Goal: Task Accomplishment & Management: Manage account settings

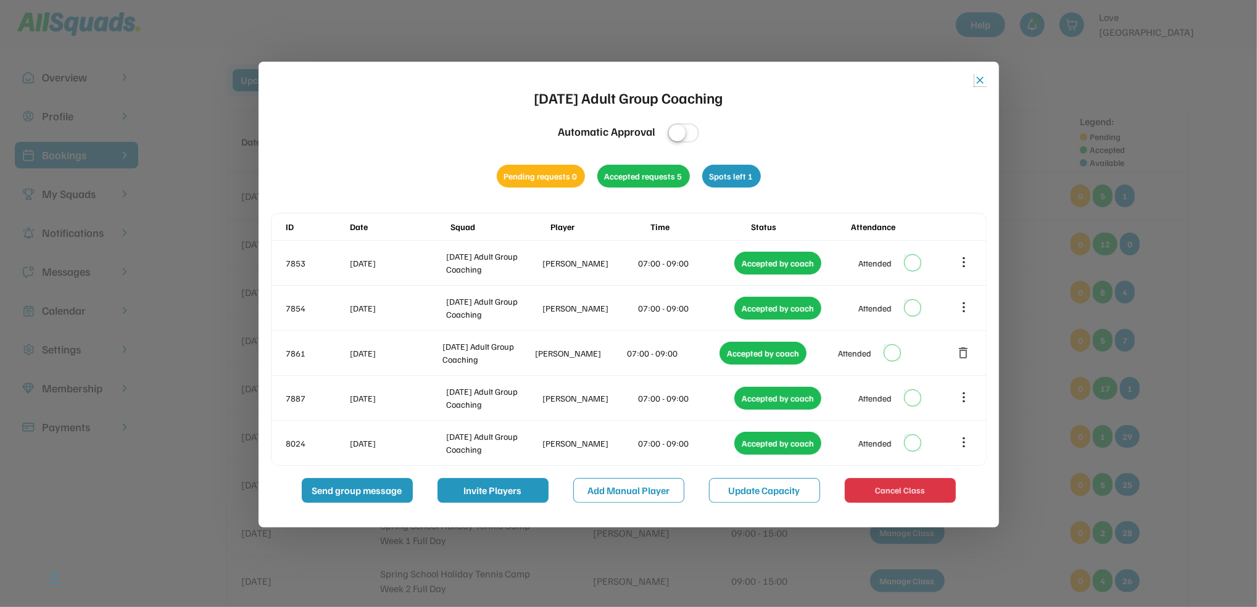
click at [975, 85] on button "close" at bounding box center [981, 80] width 12 height 12
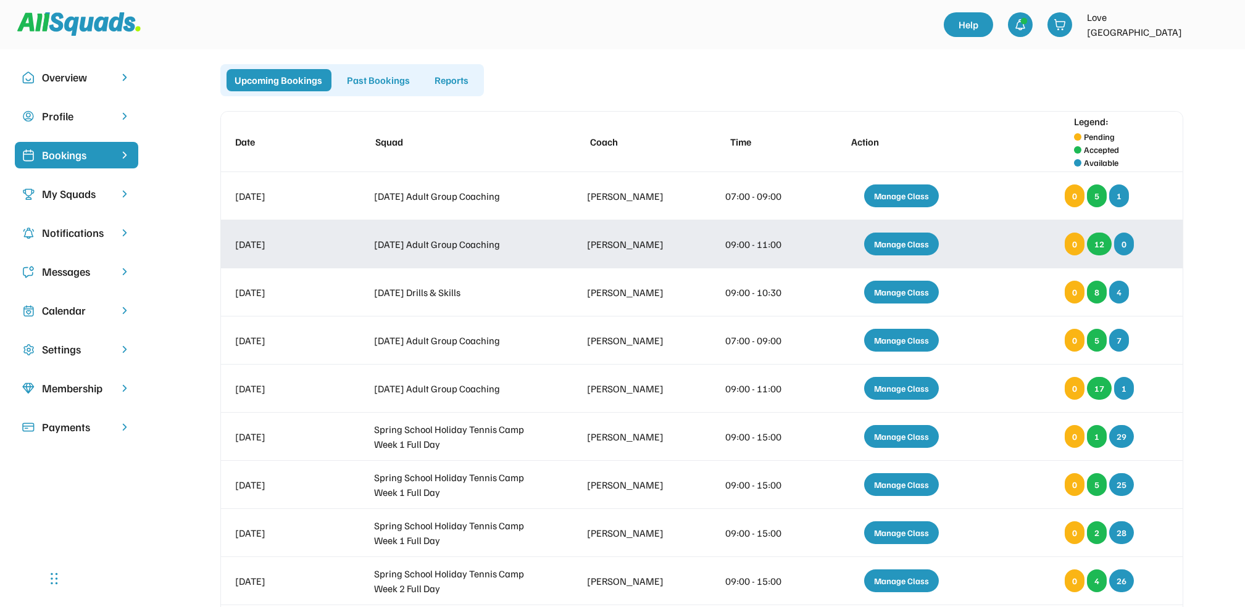
click at [884, 249] on div "Manage Class" at bounding box center [901, 244] width 75 height 23
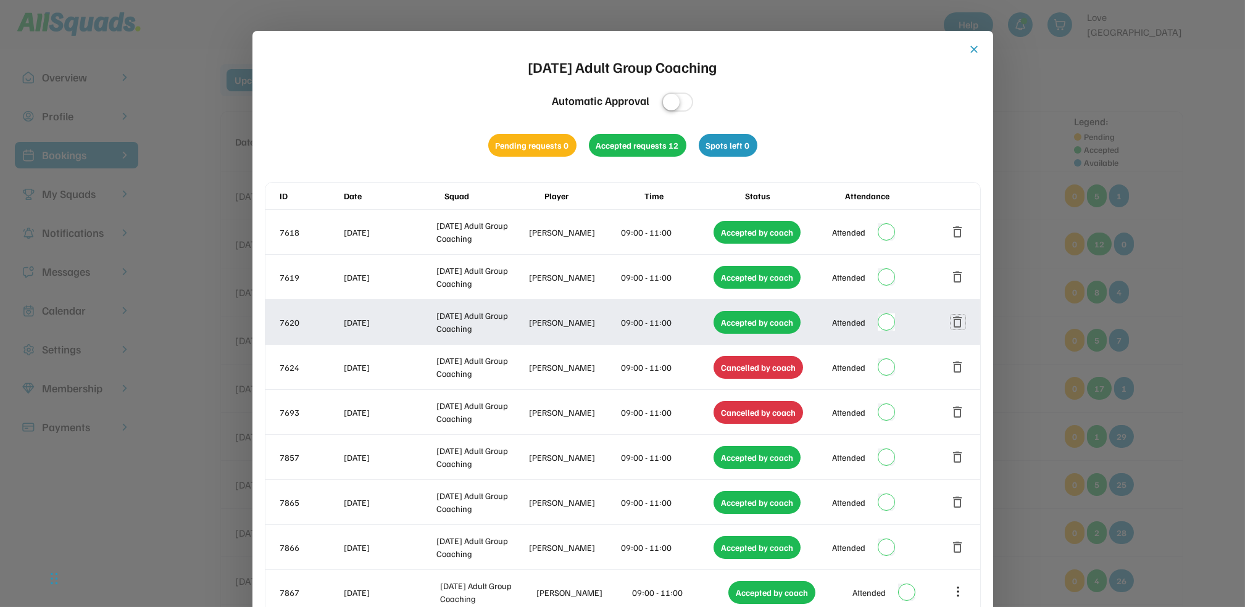
click at [955, 324] on button "delete" at bounding box center [958, 322] width 15 height 15
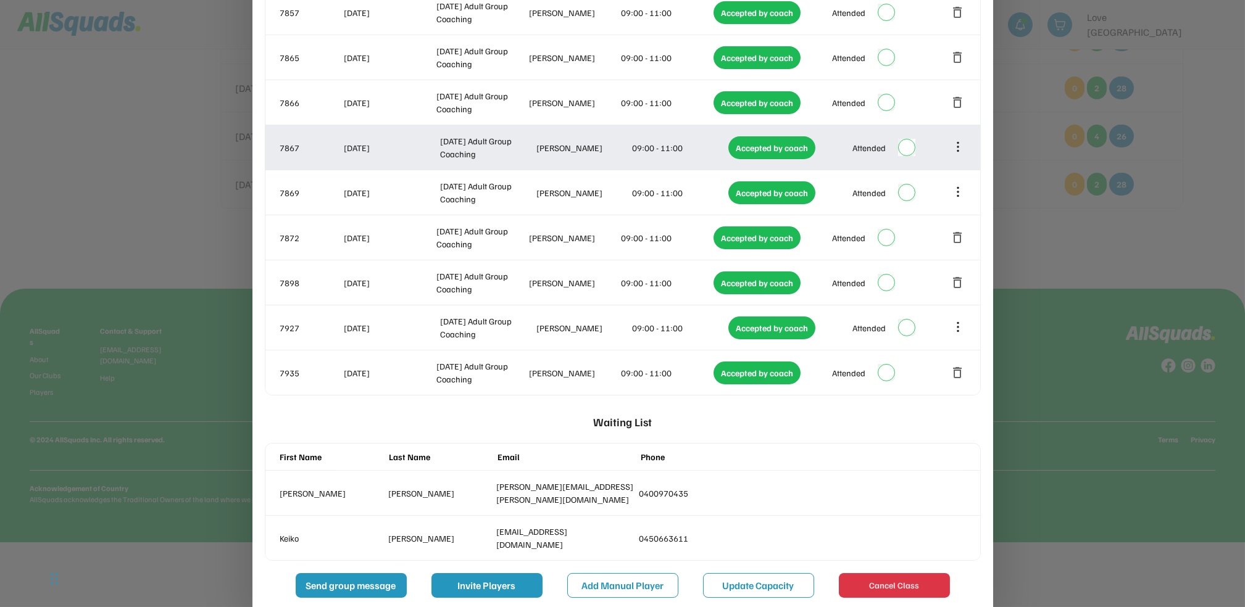
scroll to position [461, 0]
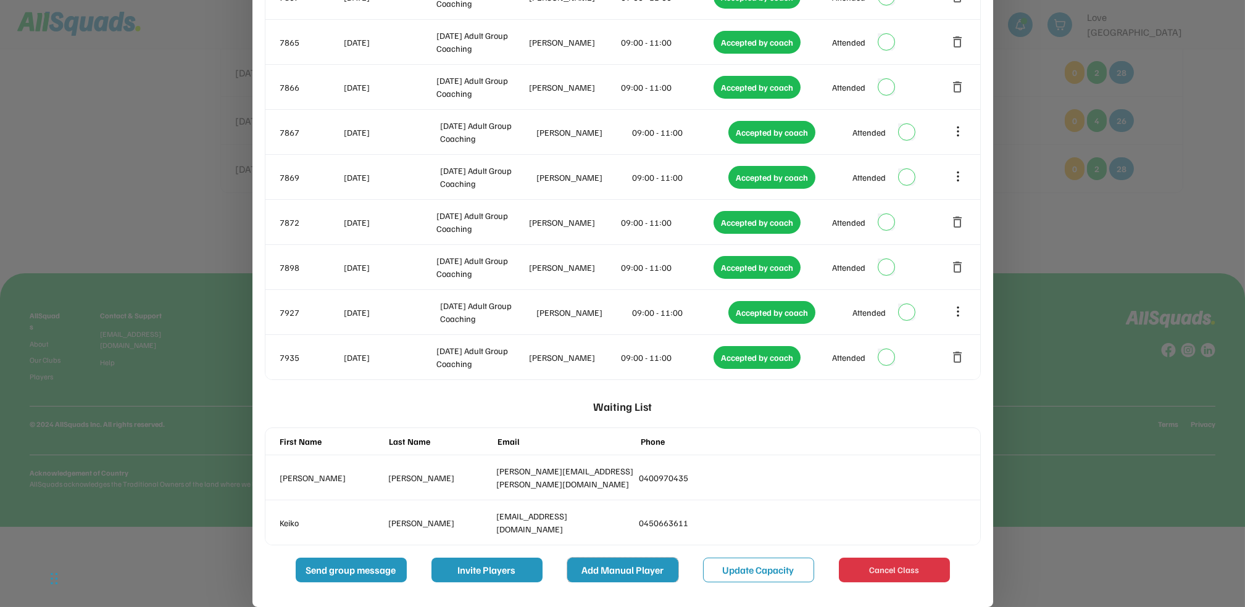
click at [630, 569] on button "Add Manual Player" at bounding box center [622, 570] width 111 height 25
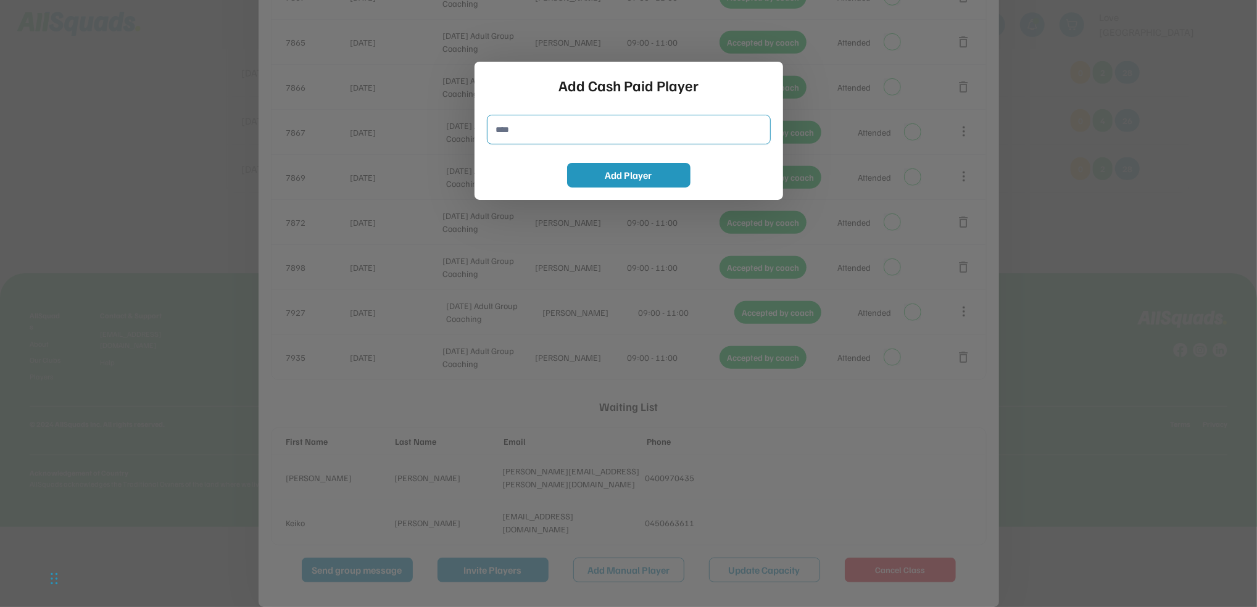
click at [549, 136] on input "input" at bounding box center [629, 130] width 284 height 30
type input "**********"
click at [591, 180] on button "Add Player" at bounding box center [628, 175] width 123 height 25
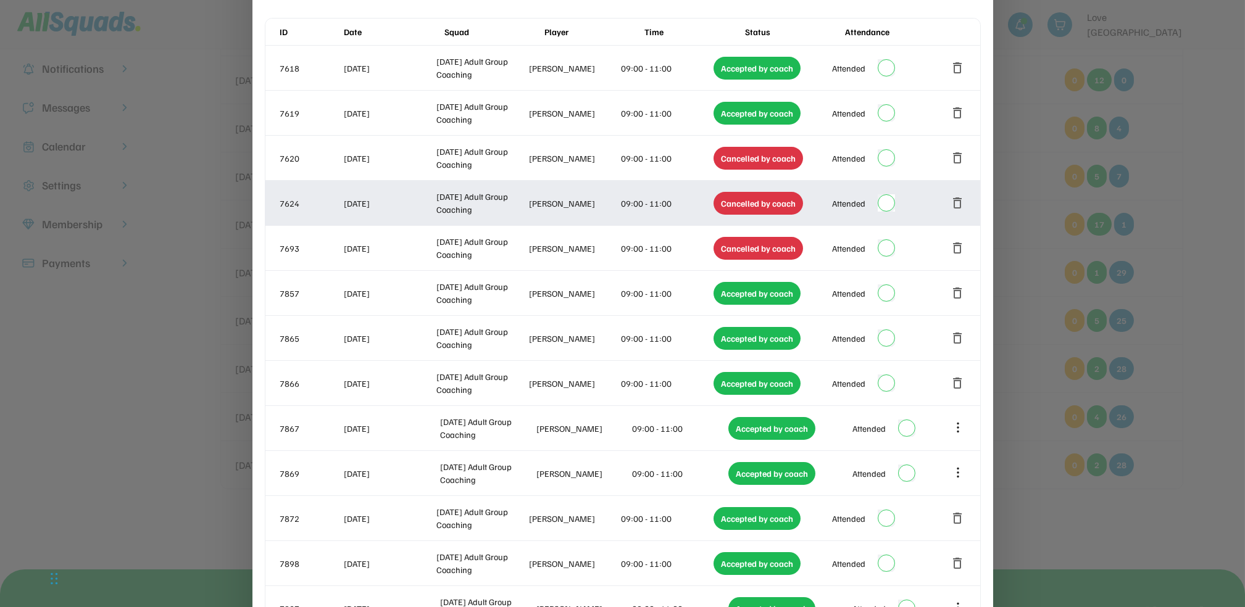
scroll to position [0, 0]
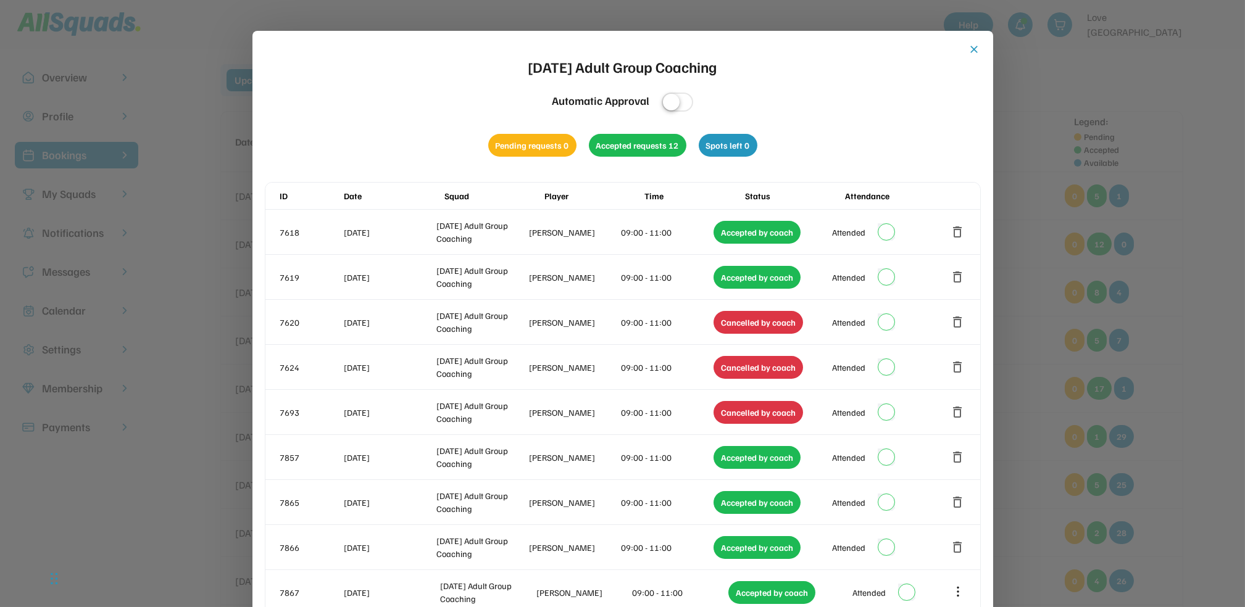
click at [970, 49] on button "close" at bounding box center [975, 49] width 12 height 12
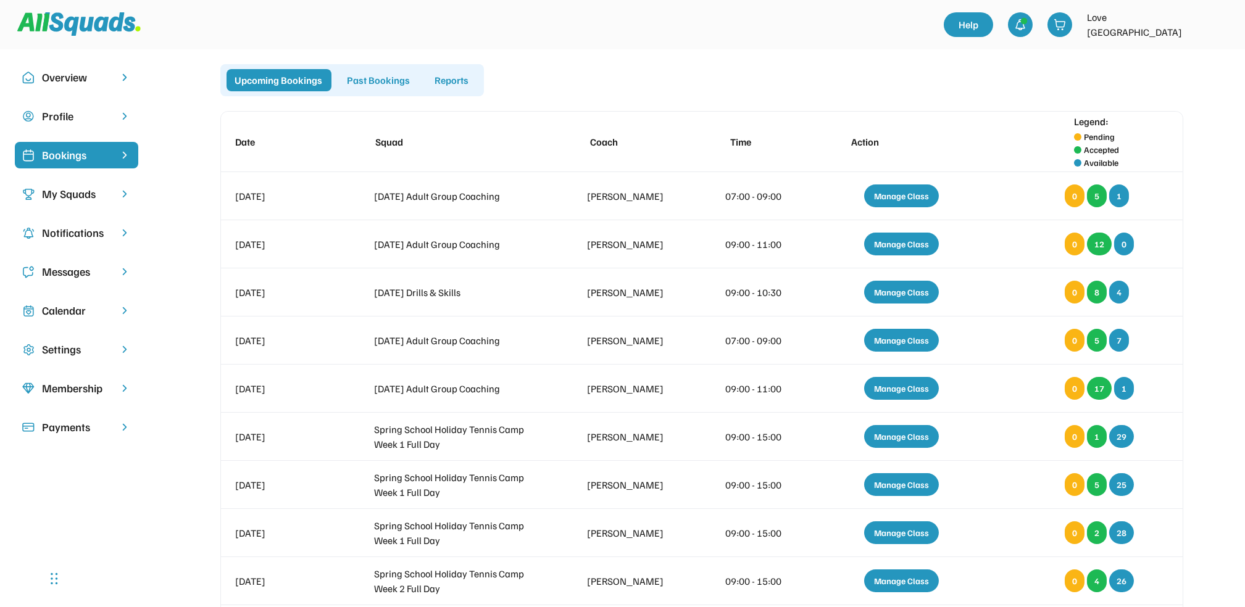
click at [77, 312] on div "Calendar" at bounding box center [76, 310] width 69 height 17
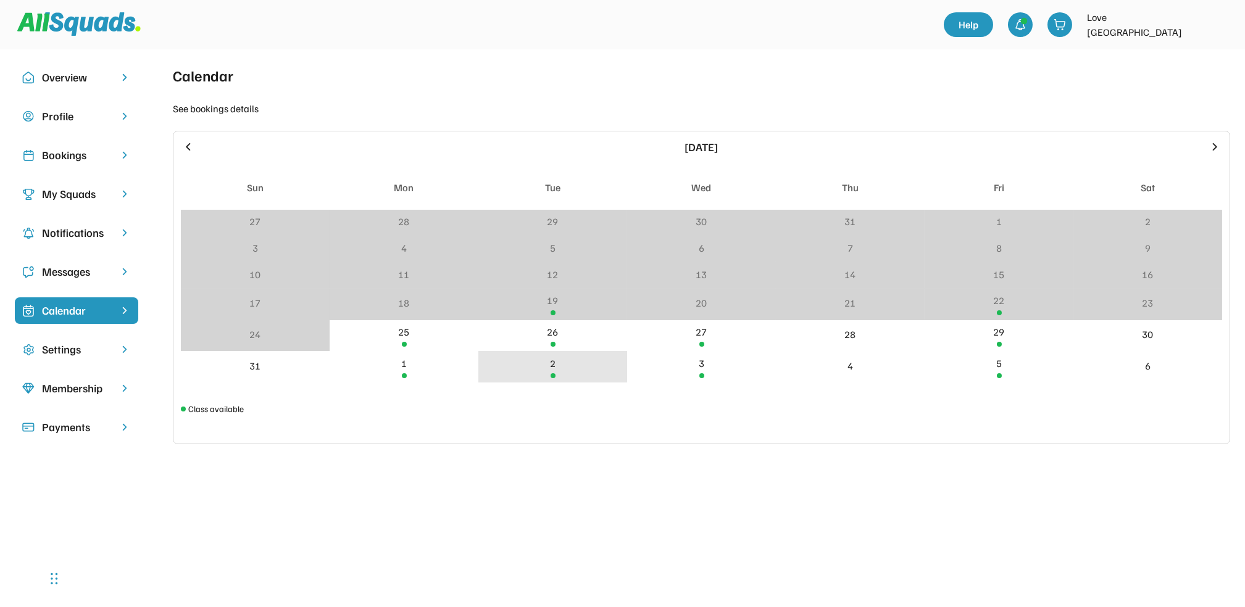
click at [556, 372] on div "2" at bounding box center [552, 366] width 149 height 31
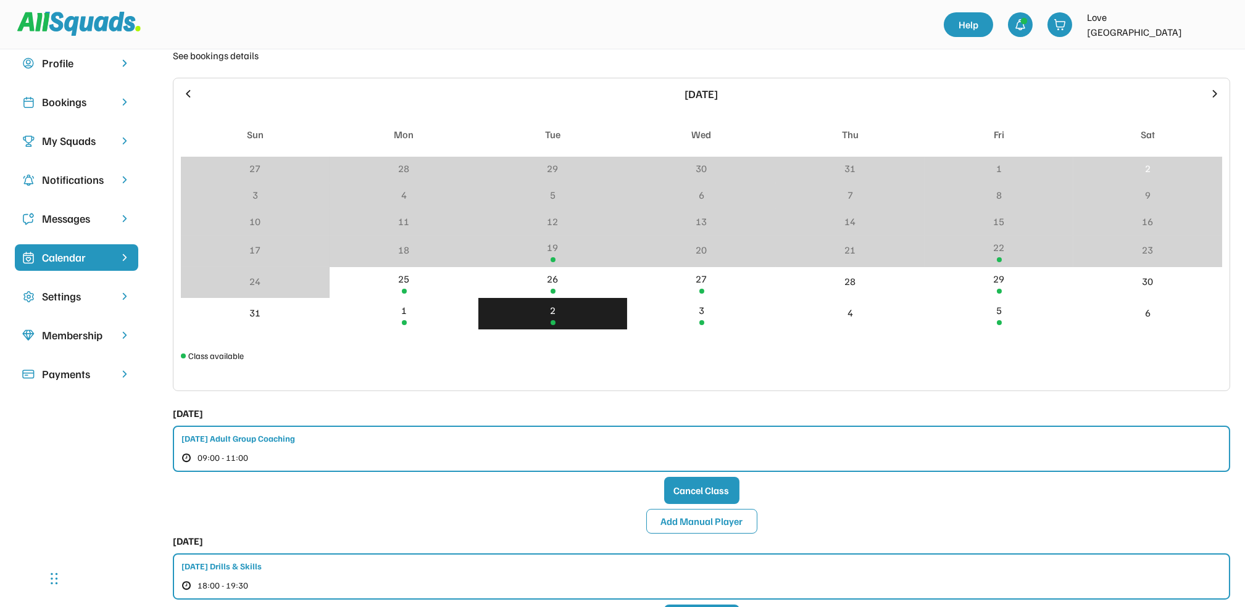
scroll to position [82, 0]
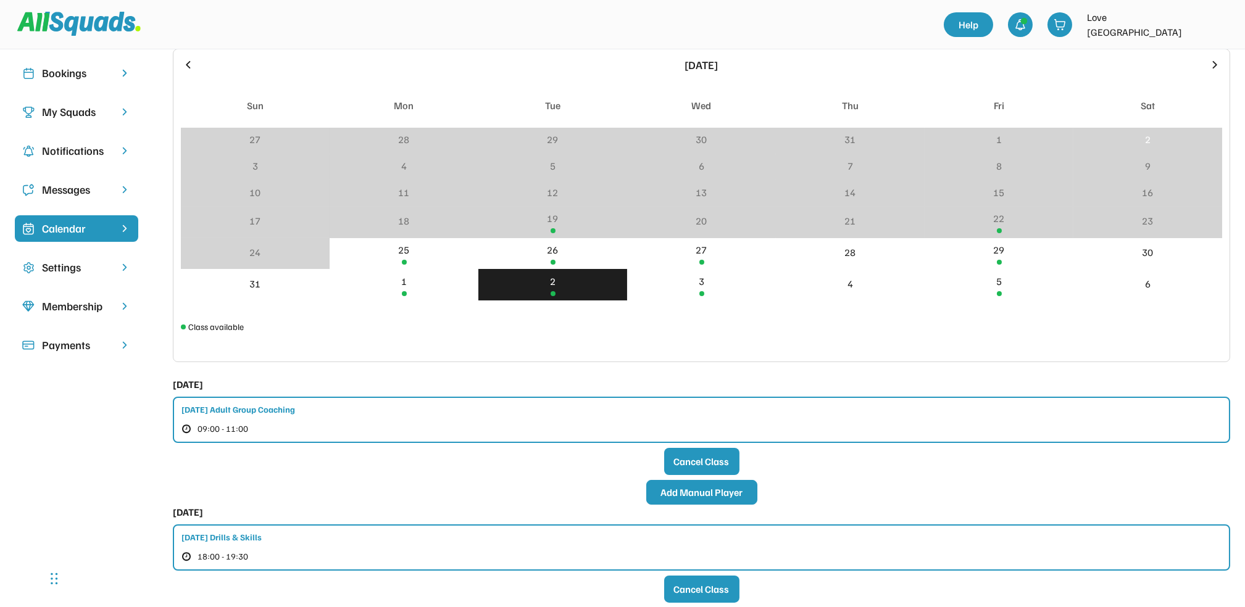
click at [679, 499] on button "Add Manual Player" at bounding box center [701, 492] width 111 height 25
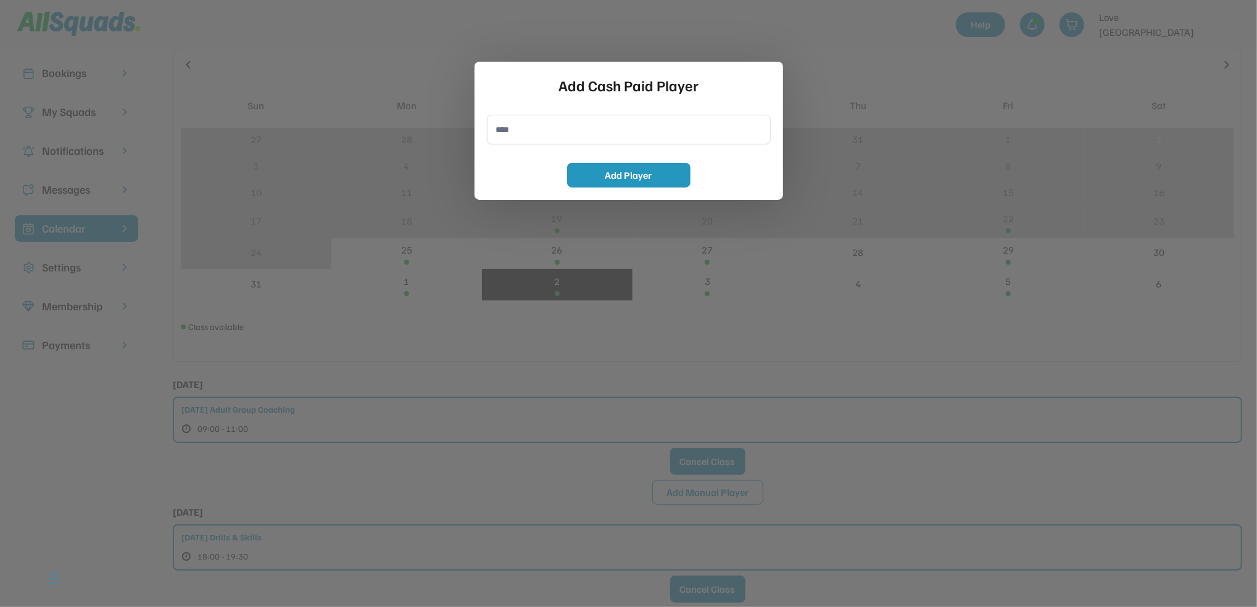
click at [521, 141] on input "input" at bounding box center [629, 130] width 284 height 30
type input "**********"
click at [618, 178] on button "Add Player" at bounding box center [628, 175] width 123 height 25
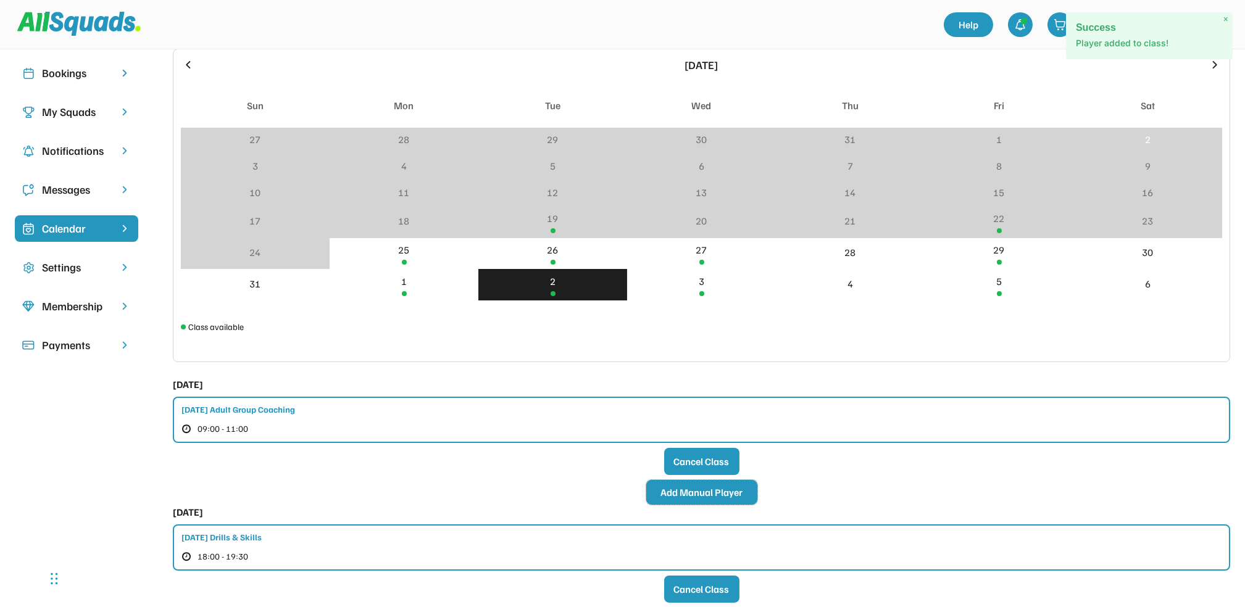
click at [695, 486] on button "Add Manual Player" at bounding box center [701, 492] width 111 height 25
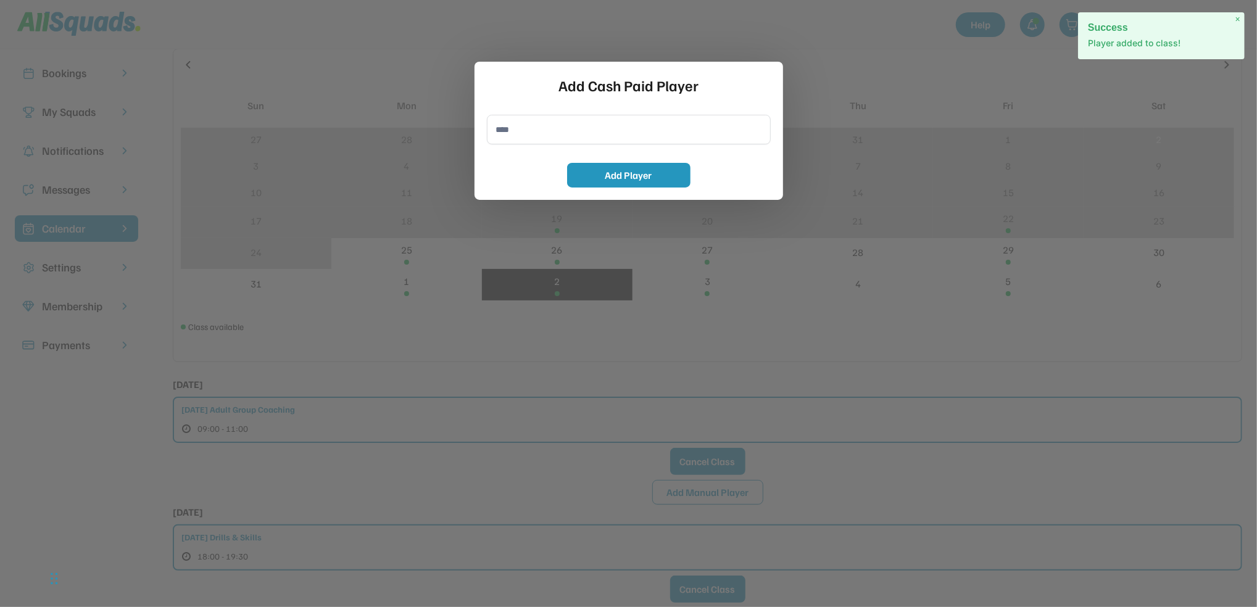
click at [569, 138] on input "input" at bounding box center [629, 130] width 284 height 30
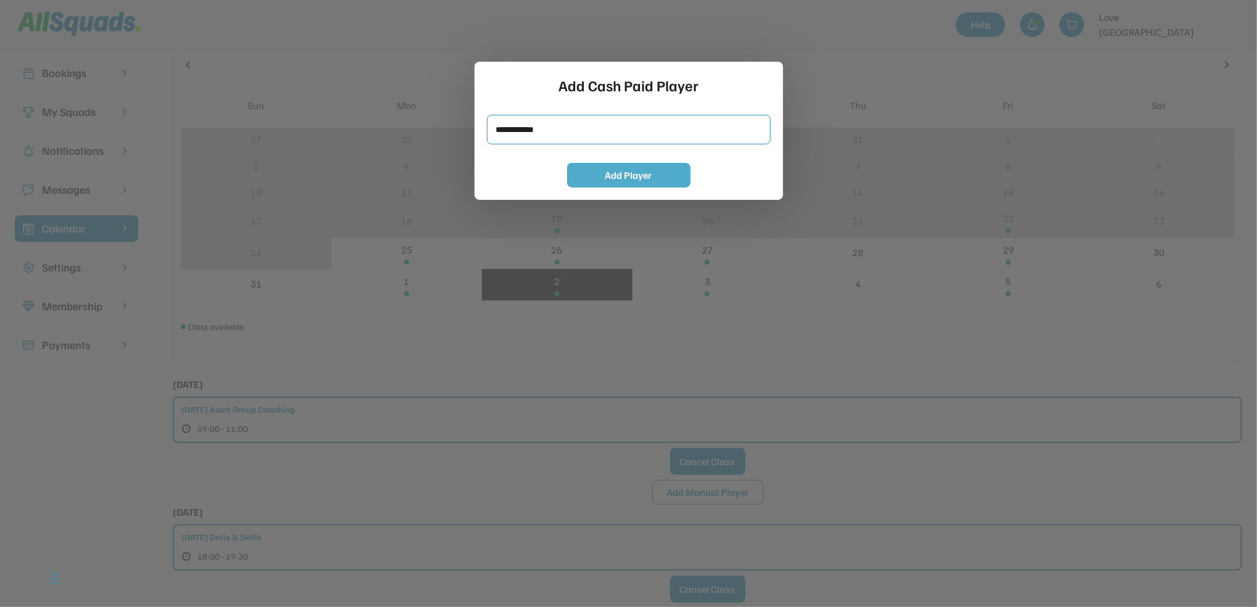
type input "**********"
click at [586, 179] on button "Add Player" at bounding box center [628, 175] width 123 height 25
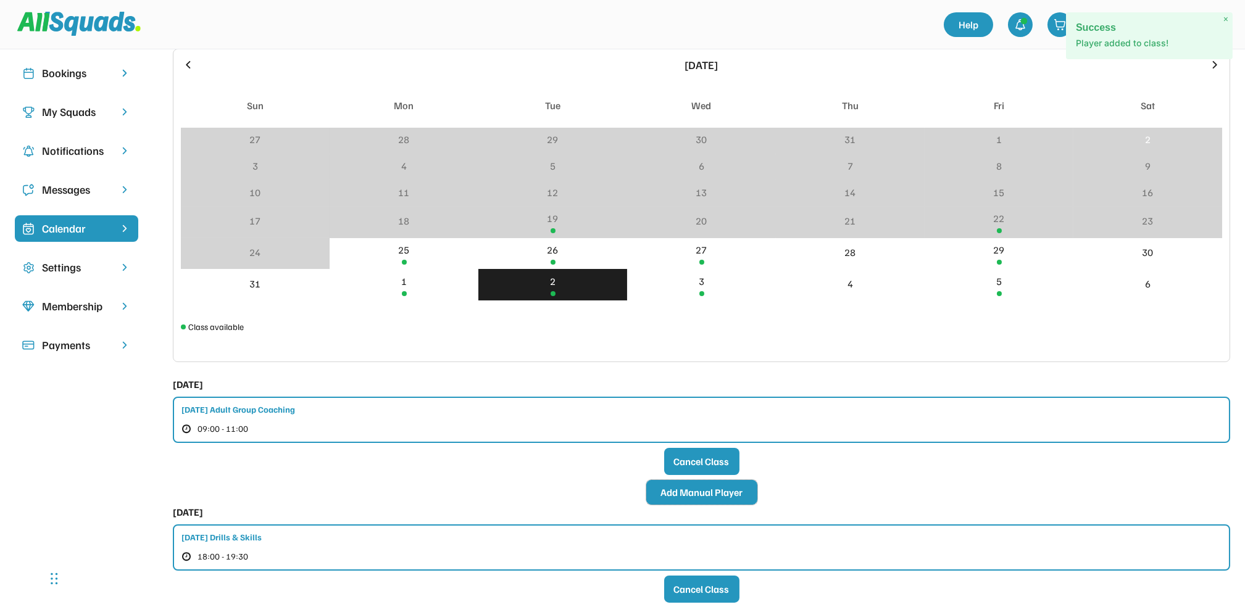
click at [718, 490] on button "Add Manual Player" at bounding box center [701, 492] width 111 height 25
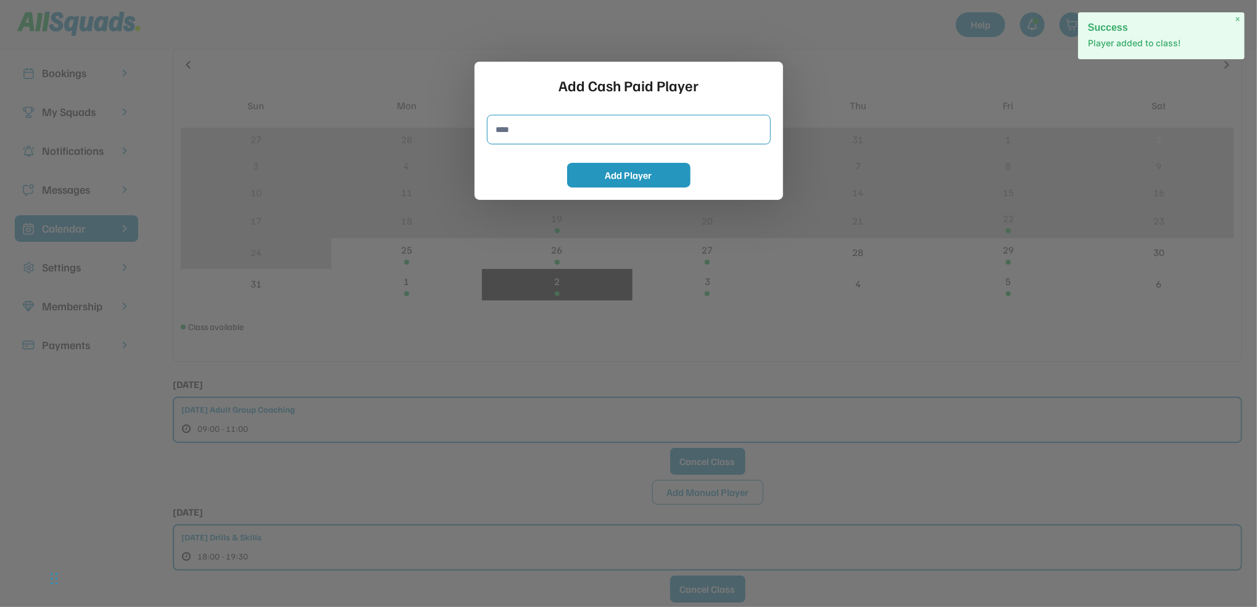
click at [561, 128] on input "input" at bounding box center [629, 130] width 284 height 30
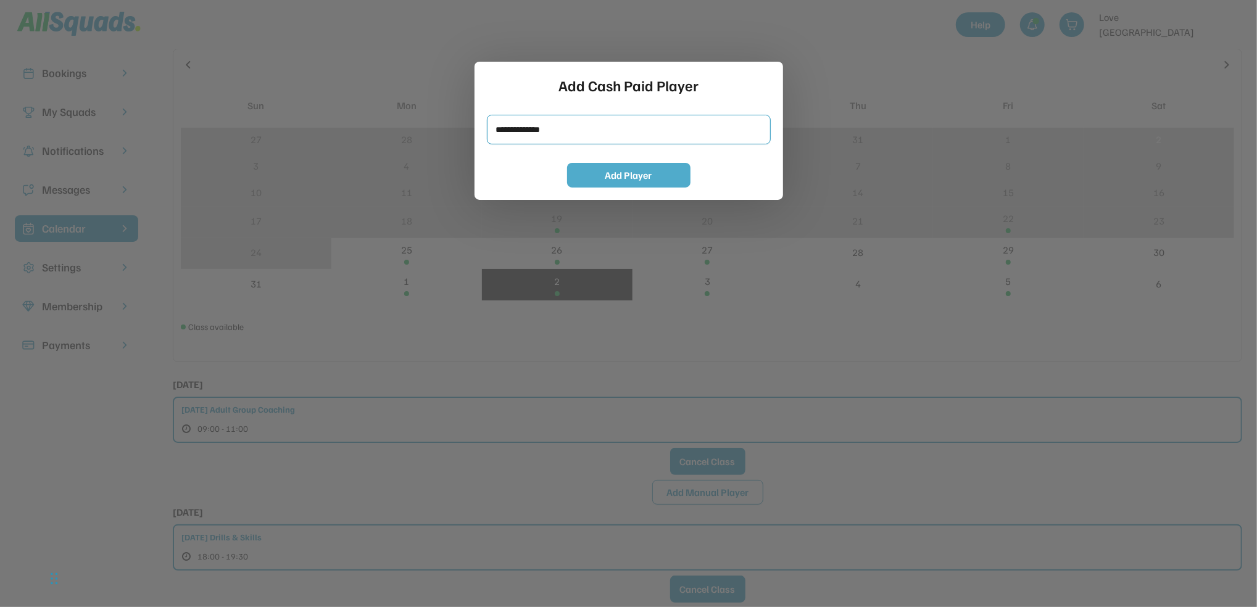
type input "**********"
click at [594, 180] on button "Add Player" at bounding box center [628, 175] width 123 height 25
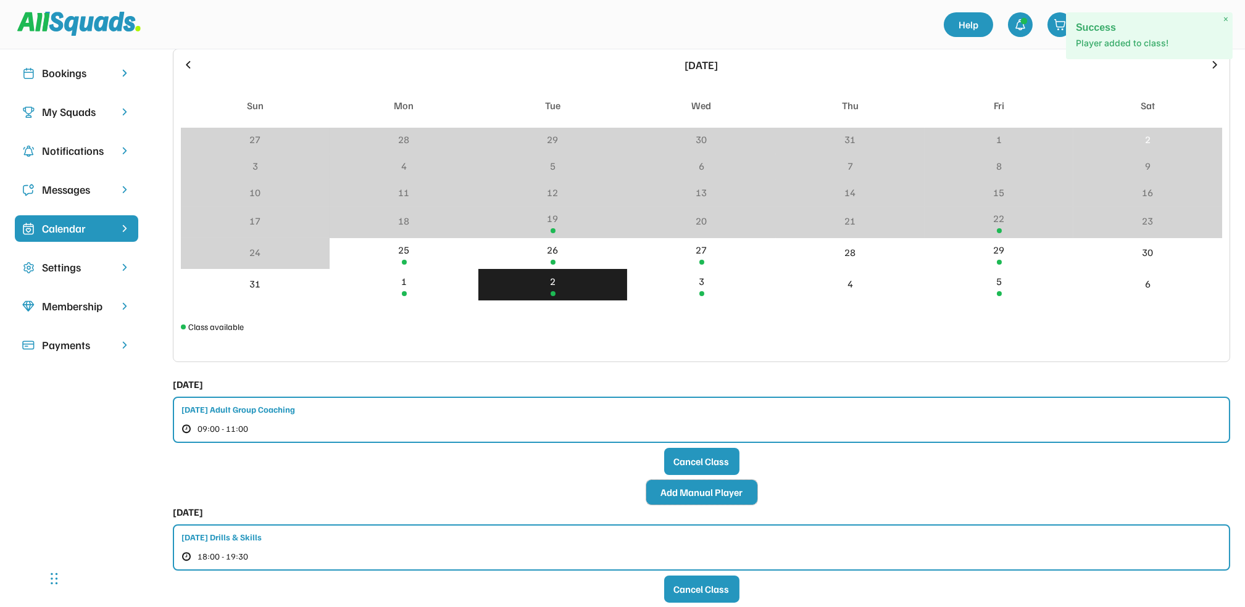
click at [684, 486] on button "Add Manual Player" at bounding box center [701, 492] width 111 height 25
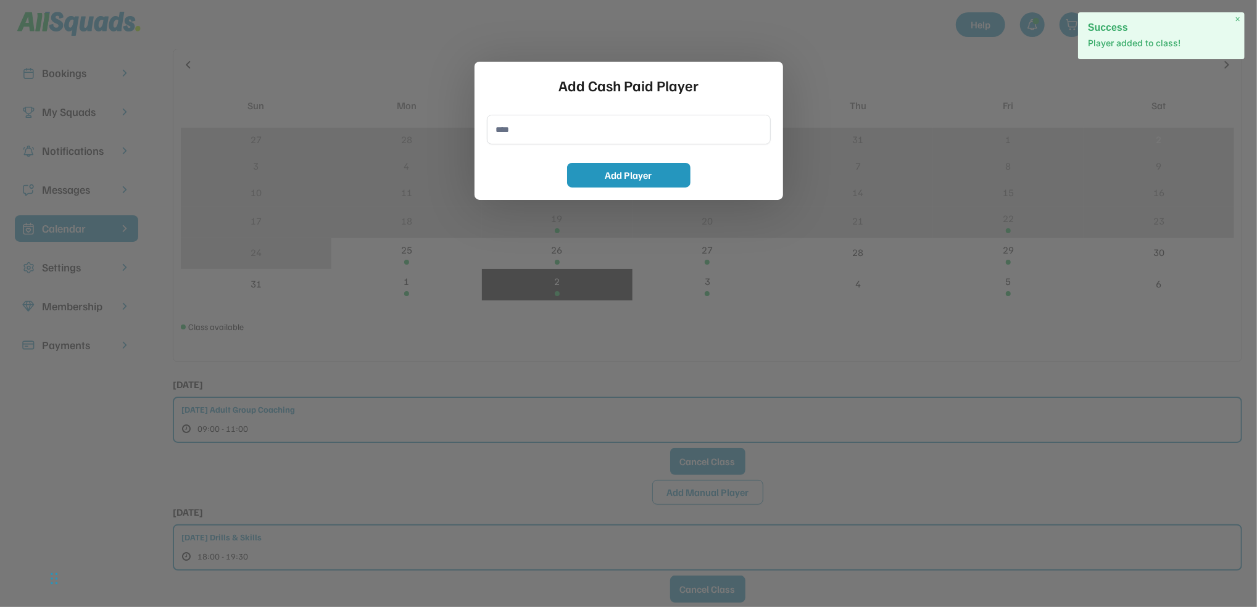
click at [512, 131] on input "input" at bounding box center [629, 130] width 284 height 30
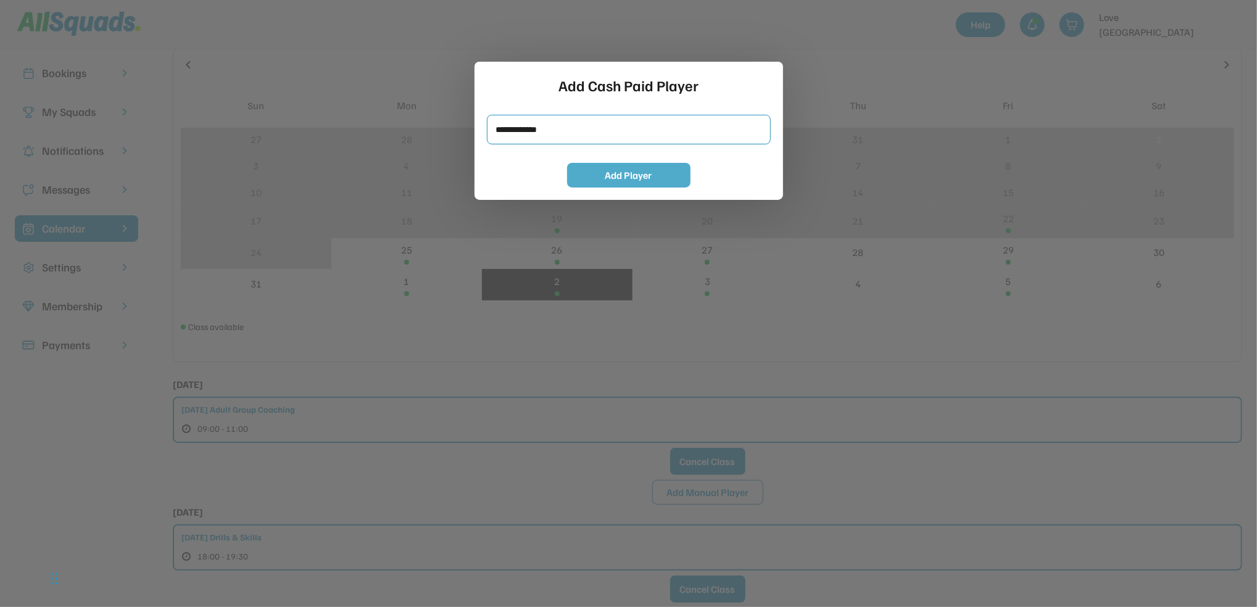
type input "**********"
click at [642, 188] on div "Add Cash Paid Player Add Player" at bounding box center [629, 131] width 309 height 138
click at [646, 178] on button "Add Player" at bounding box center [628, 175] width 123 height 25
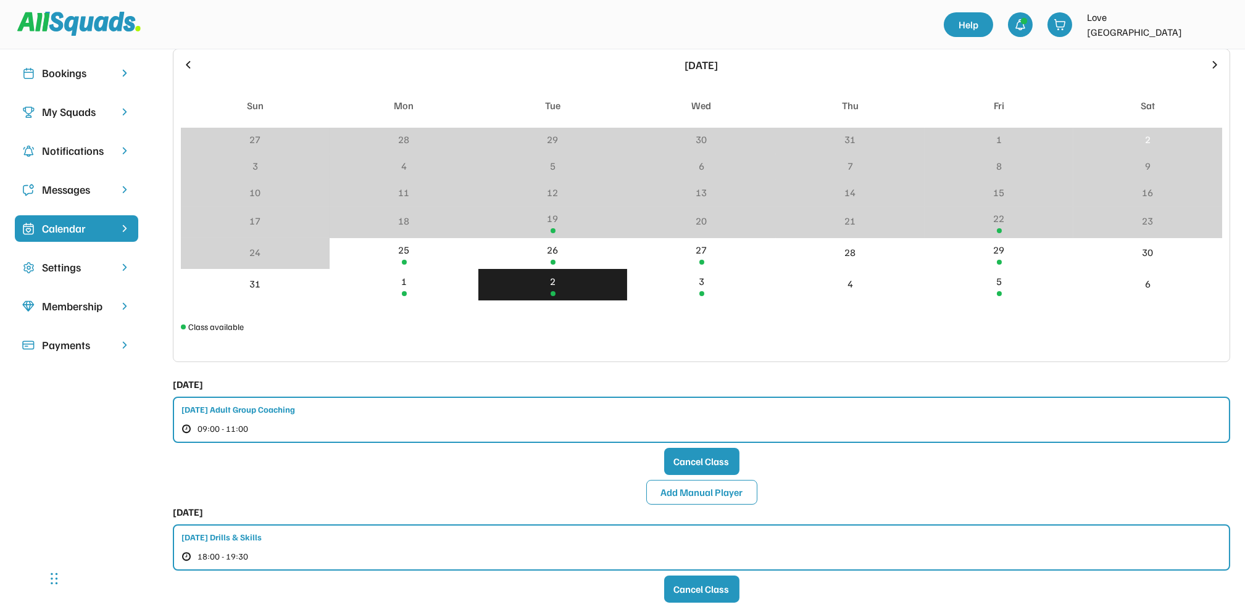
click at [46, 69] on div "Bookings" at bounding box center [76, 73] width 69 height 17
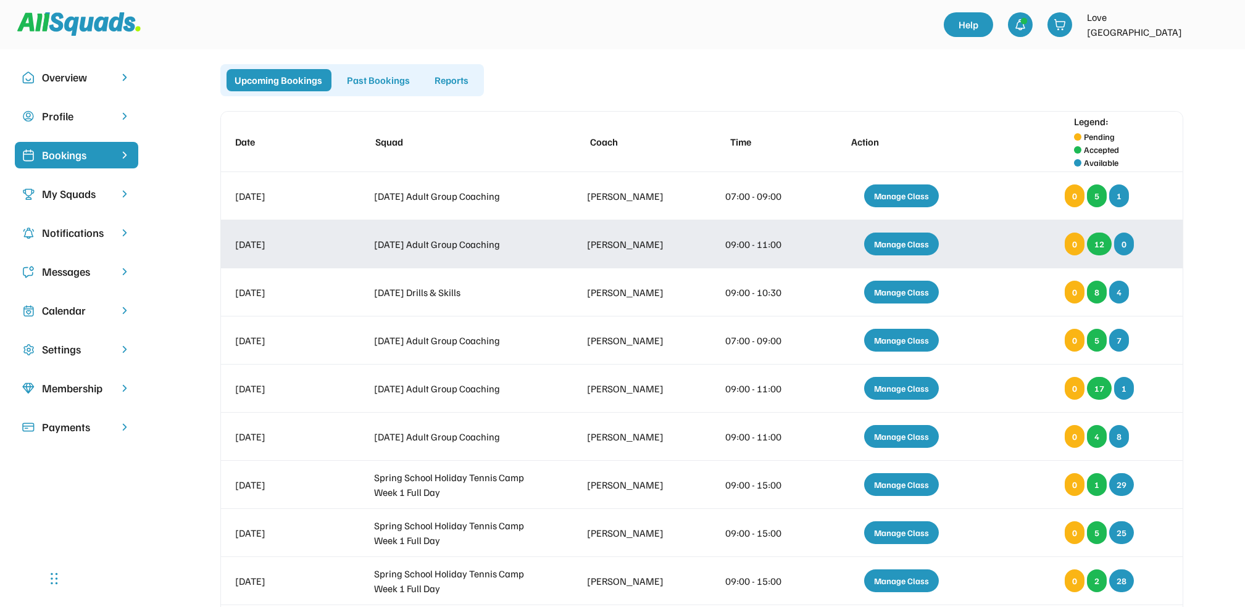
click at [909, 238] on div "Manage Class" at bounding box center [901, 244] width 75 height 23
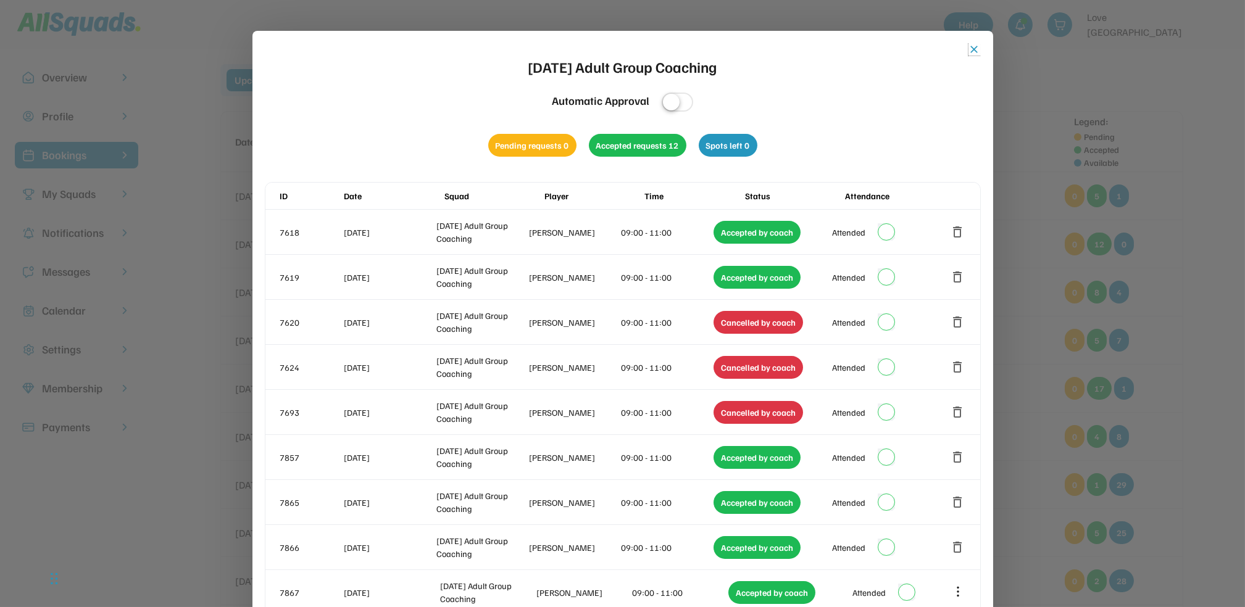
click at [969, 49] on button "close" at bounding box center [975, 49] width 12 height 12
